Goal: Find specific page/section: Find specific page/section

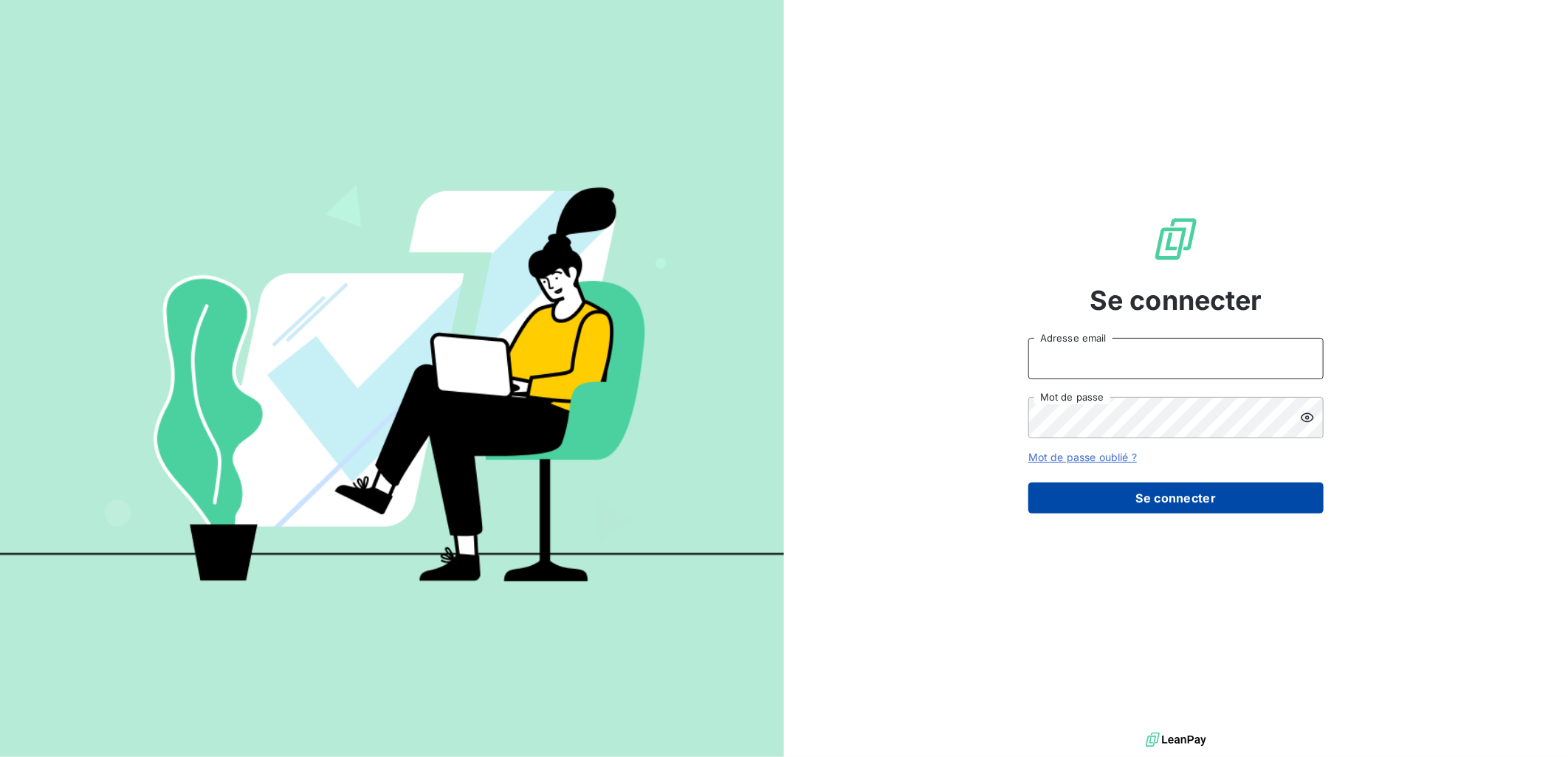
type input "[EMAIL_ADDRESS][DOMAIN_NAME]"
click at [1206, 504] on button "Se connecter" at bounding box center [1176, 498] width 296 height 31
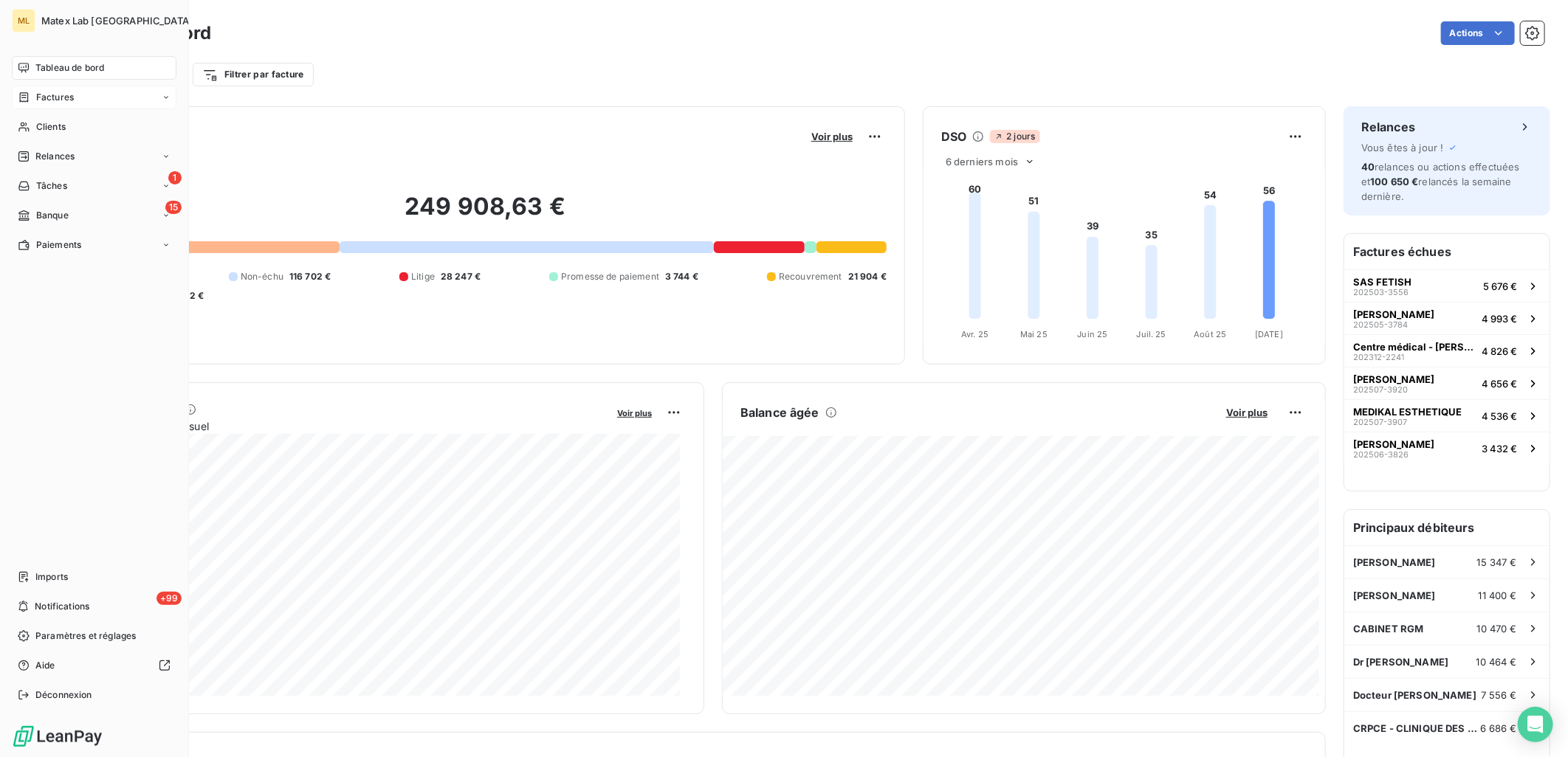
click at [36, 100] on span "Factures" at bounding box center [55, 98] width 37 height 14
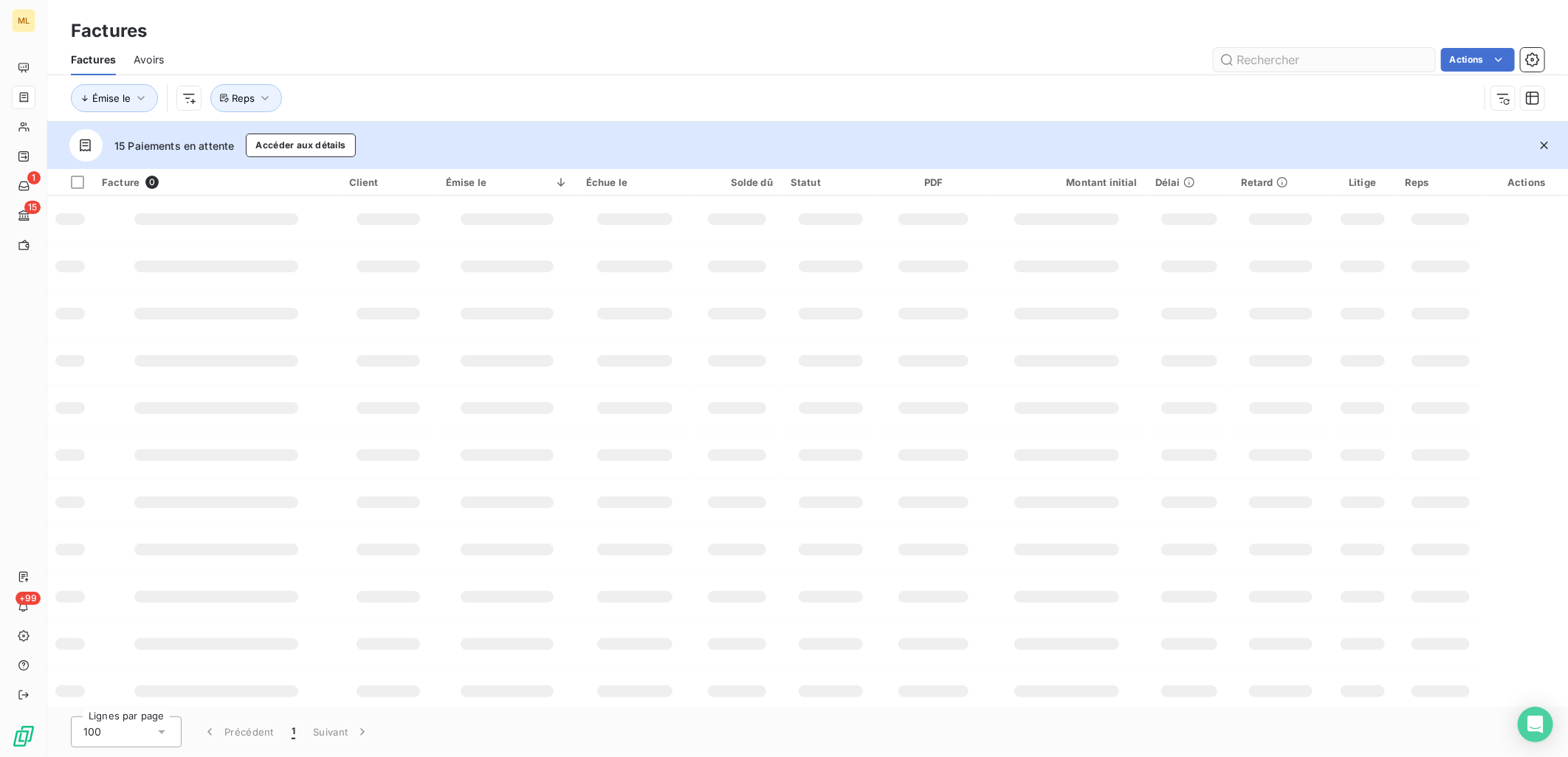
click at [1283, 56] on input "text" at bounding box center [1324, 60] width 221 height 24
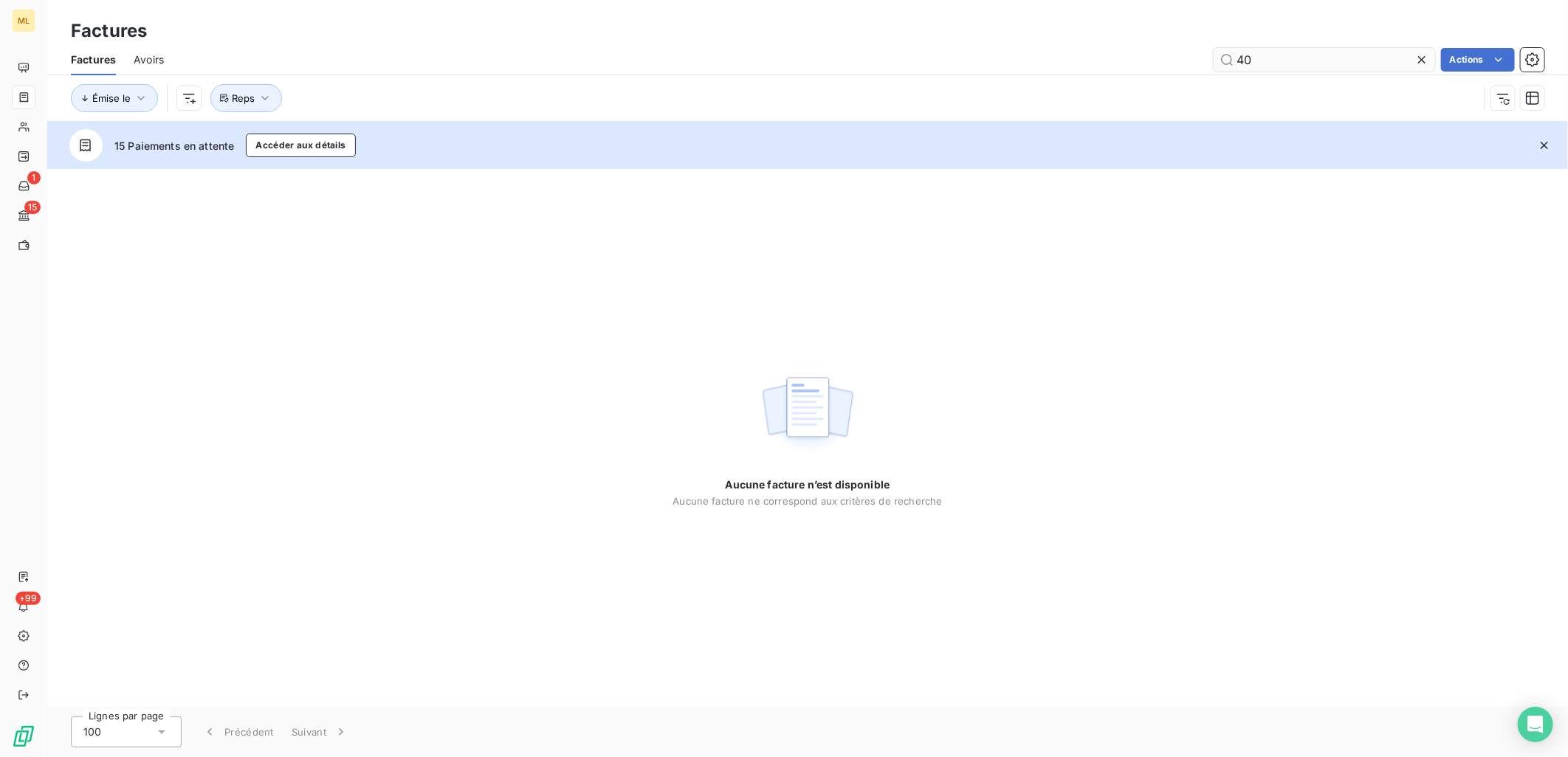
type input "4"
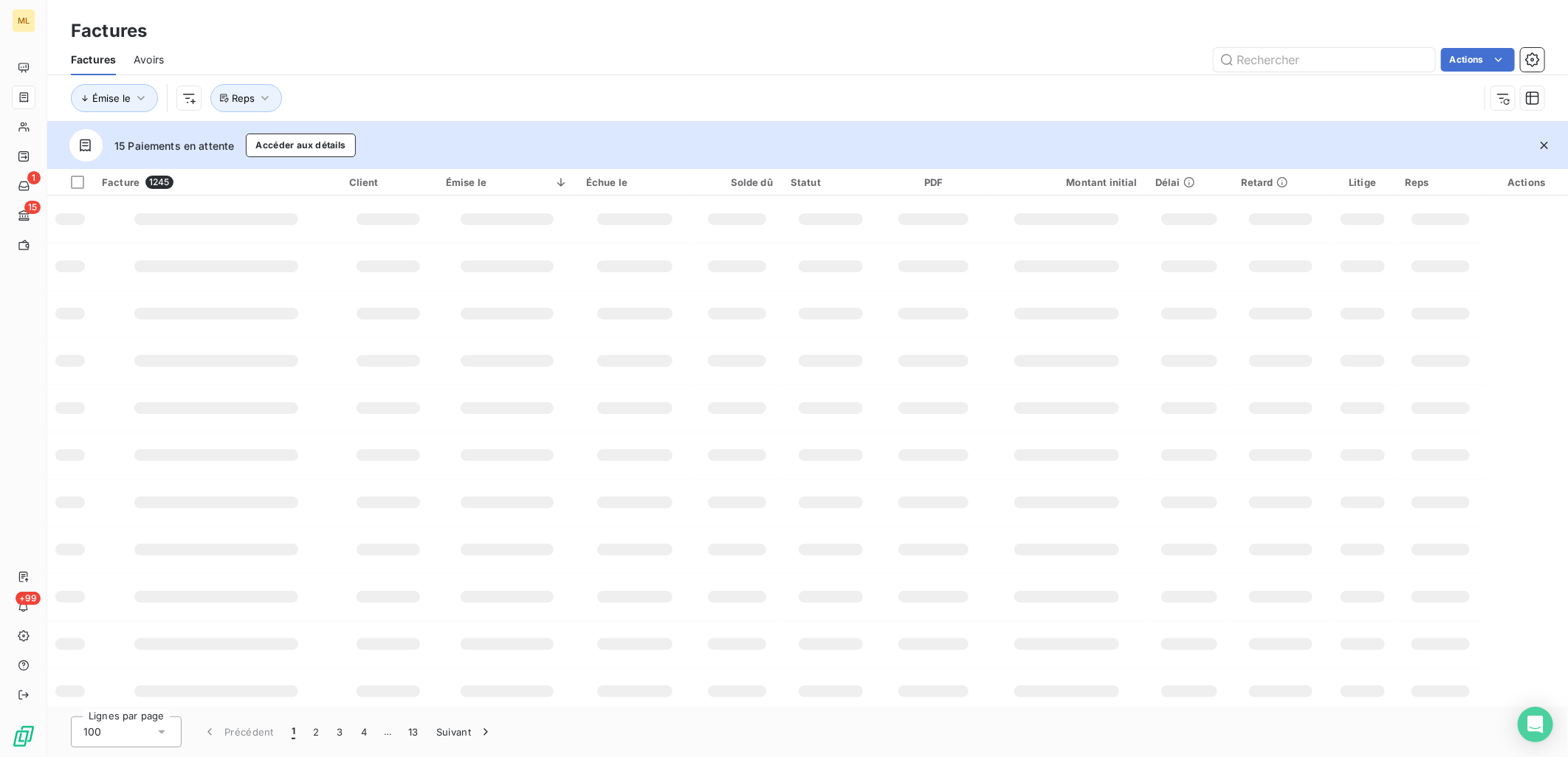
click at [680, 20] on div "Factures" at bounding box center [807, 30] width 1521 height 26
click at [486, 71] on div "Actions" at bounding box center [863, 60] width 1363 height 24
